Goal: Contribute content: Contribute content

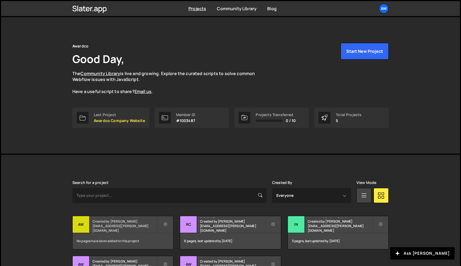
click at [112, 226] on small "Created by michael.lee@awardco.com" at bounding box center [124, 226] width 65 height 14
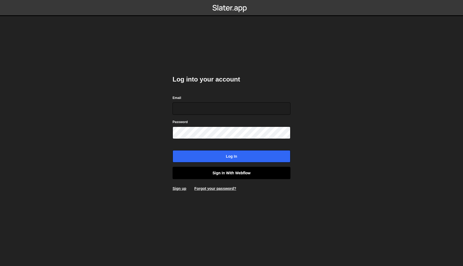
click at [213, 173] on link "Sign in with Webflow" at bounding box center [231, 173] width 118 height 12
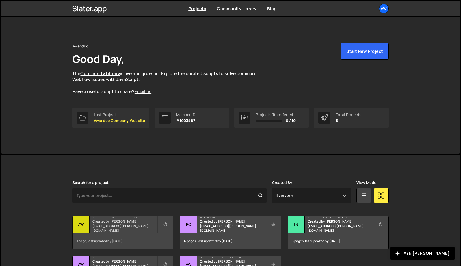
click at [126, 227] on small "Created by michael.lee@awardco.com" at bounding box center [124, 226] width 65 height 14
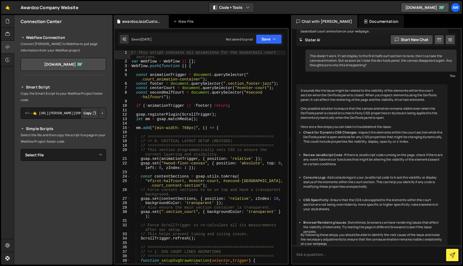
scroll to position [1863, 0]
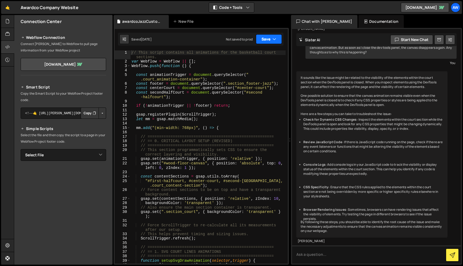
click at [269, 38] on button "Save" at bounding box center [269, 39] width 26 height 10
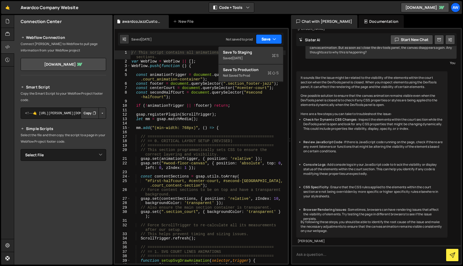
click at [269, 38] on button "Save" at bounding box center [269, 39] width 26 height 10
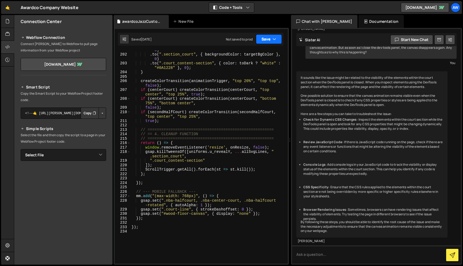
scroll to position [1007, 0]
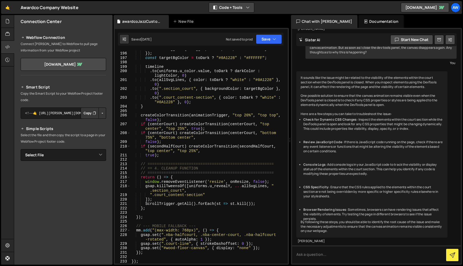
click at [239, 8] on button "Code + Tools" at bounding box center [231, 8] width 45 height 10
click at [237, 19] on button "Code Only" at bounding box center [231, 19] width 45 height 10
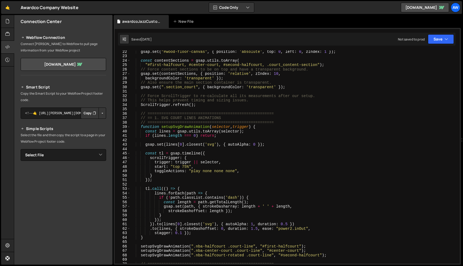
scroll to position [0, 0]
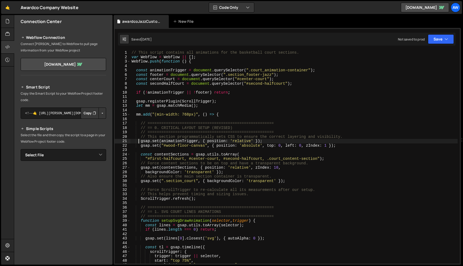
click at [140, 141] on div "// This script contains all animations for the basketball court sections. var W…" at bounding box center [293, 161] width 327 height 222
click at [140, 145] on div "// This script contains all animations for the basketball court sections. var W…" at bounding box center [293, 161] width 327 height 222
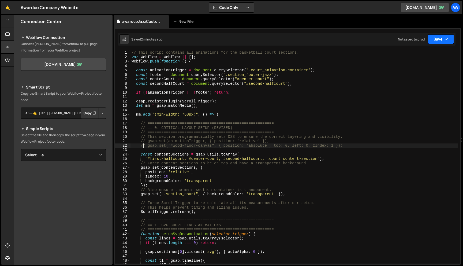
click at [441, 39] on button "Save" at bounding box center [441, 39] width 26 height 10
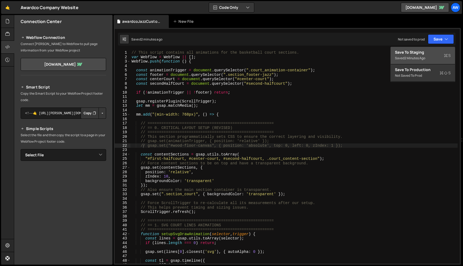
click at [424, 50] on div "Save to Staging S" at bounding box center [423, 52] width 56 height 5
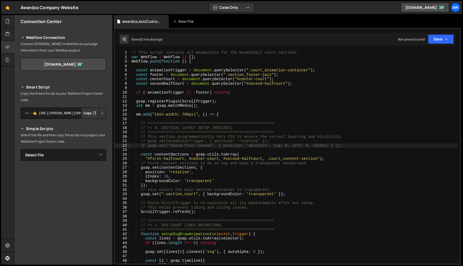
click at [145, 140] on div "// This script contains all animations for the basketball court sections. var W…" at bounding box center [293, 161] width 327 height 222
click at [327, 117] on div "// This script contains all animations for the basketball court sections. var W…" at bounding box center [293, 161] width 327 height 222
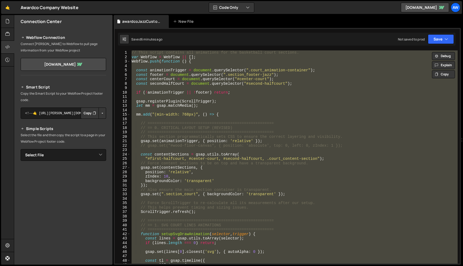
scroll to position [0, 0]
type textarea "// });"
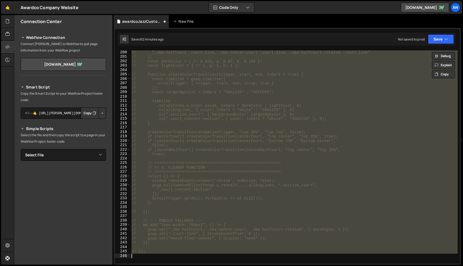
scroll to position [978, 0]
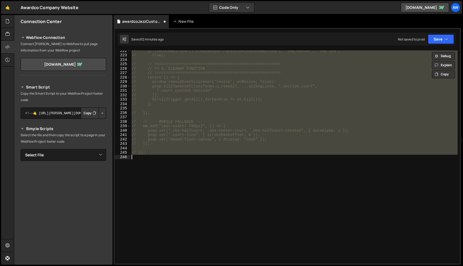
click at [191, 185] on div "// if (secondHalfCourt) createColorTransition(secondHalfCourt, "top center", "t…" at bounding box center [293, 156] width 327 height 213
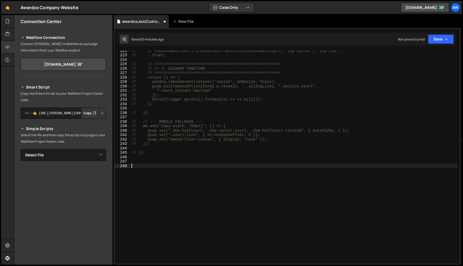
paste textarea "</html>"
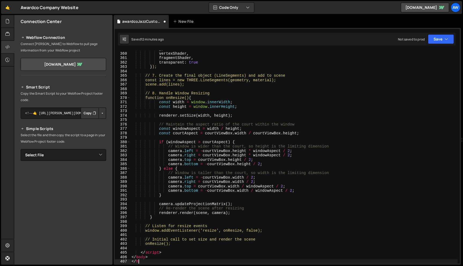
type textarea "<"
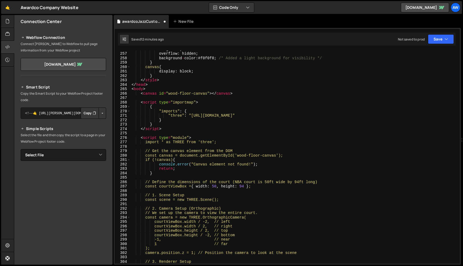
scroll to position [1085, 0]
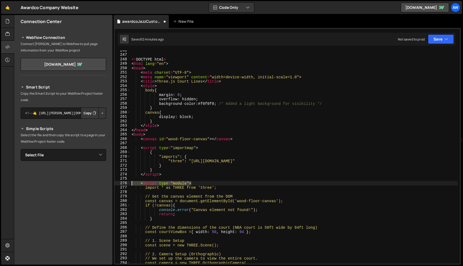
drag, startPoint x: 197, startPoint y: 183, endPoint x: 116, endPoint y: 183, distance: 80.4
click at [116, 183] on div "onResize(); 246 247 248 249 250 251 252 253 254 255 256 257 258 259 260 261 262…" at bounding box center [287, 156] width 345 height 213
type textarea "<script type="module">"
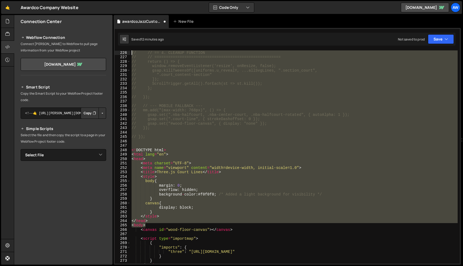
scroll to position [985, 0]
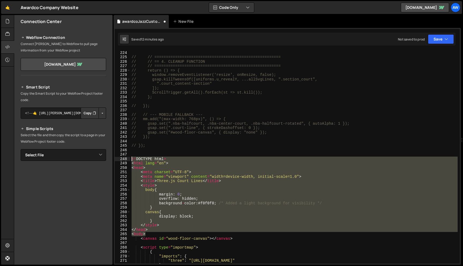
drag, startPoint x: 149, startPoint y: 134, endPoint x: 115, endPoint y: 158, distance: 41.7
click at [115, 158] on div "224 225 226 227 228 229 230 231 232 233 234 235 236 237 238 239 240 241 242 243…" at bounding box center [287, 156] width 345 height 213
type textarea "<!DOCTYPE html> <html lang="en">"
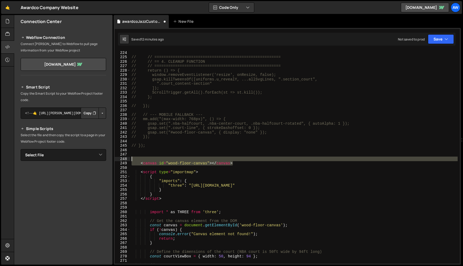
drag, startPoint x: 238, startPoint y: 163, endPoint x: 130, endPoint y: 158, distance: 107.5
click at [130, 158] on div "224 225 226 227 228 229 230 231 232 233 234 235 236 237 238 239 240 241 242 243…" at bounding box center [287, 156] width 345 height 213
type textarea "<canvas id="wood-floor-canvas"></canvas>"
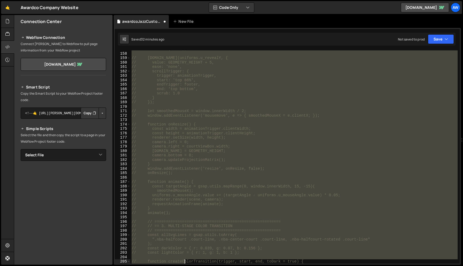
scroll to position [719, 0]
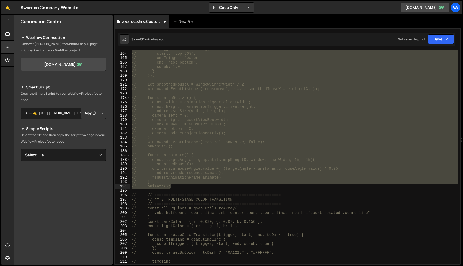
drag, startPoint x: 141, startPoint y: 78, endPoint x: 180, endPoint y: 188, distance: 116.3
click at [180, 188] on div "// trigger: animationTrigger, // start: 'top 66%', // endTrigger: footer, // en…" at bounding box center [293, 158] width 327 height 222
type textarea "// } // animate();"
